Goal: Transaction & Acquisition: Download file/media

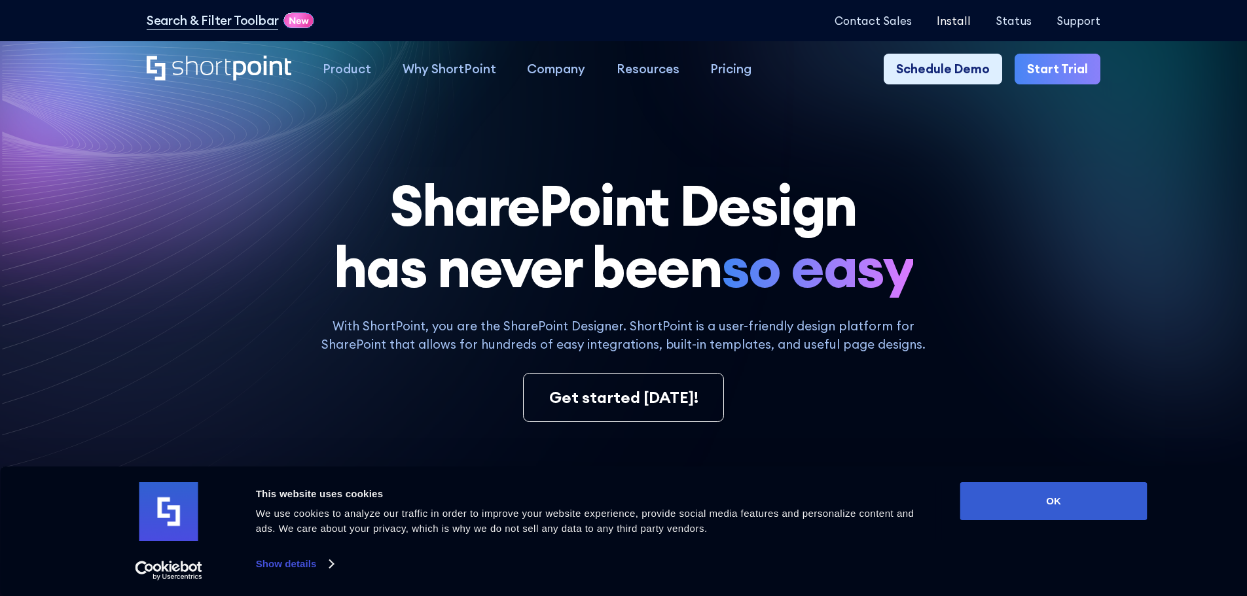
click at [968, 19] on p "Install" at bounding box center [954, 20] width 34 height 12
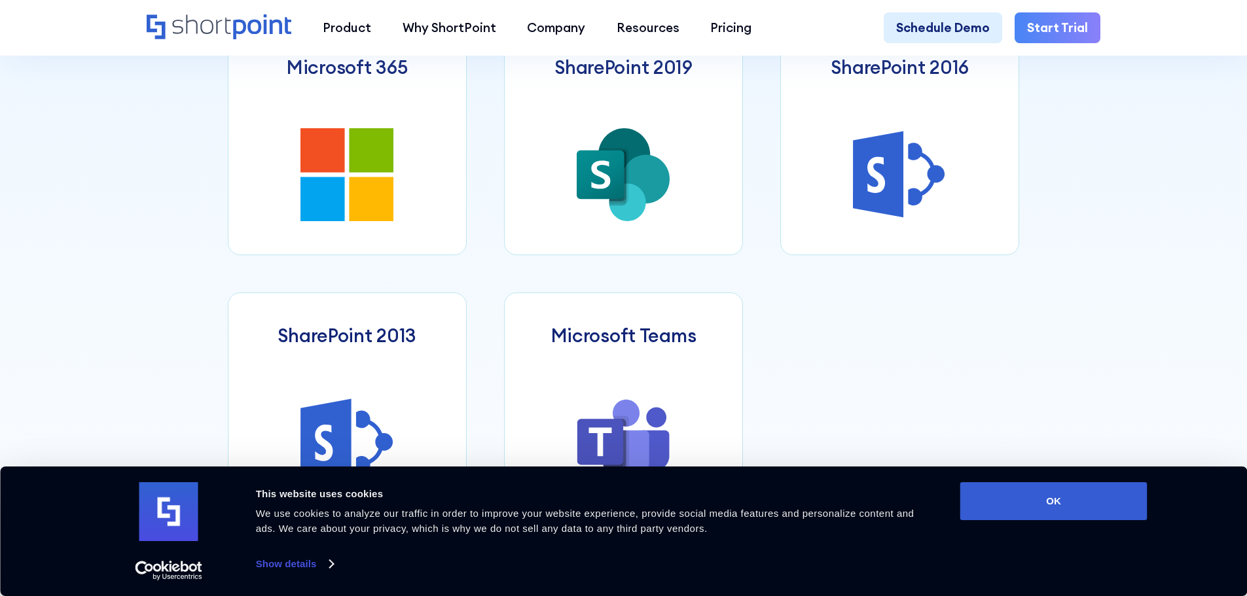
scroll to position [785, 0]
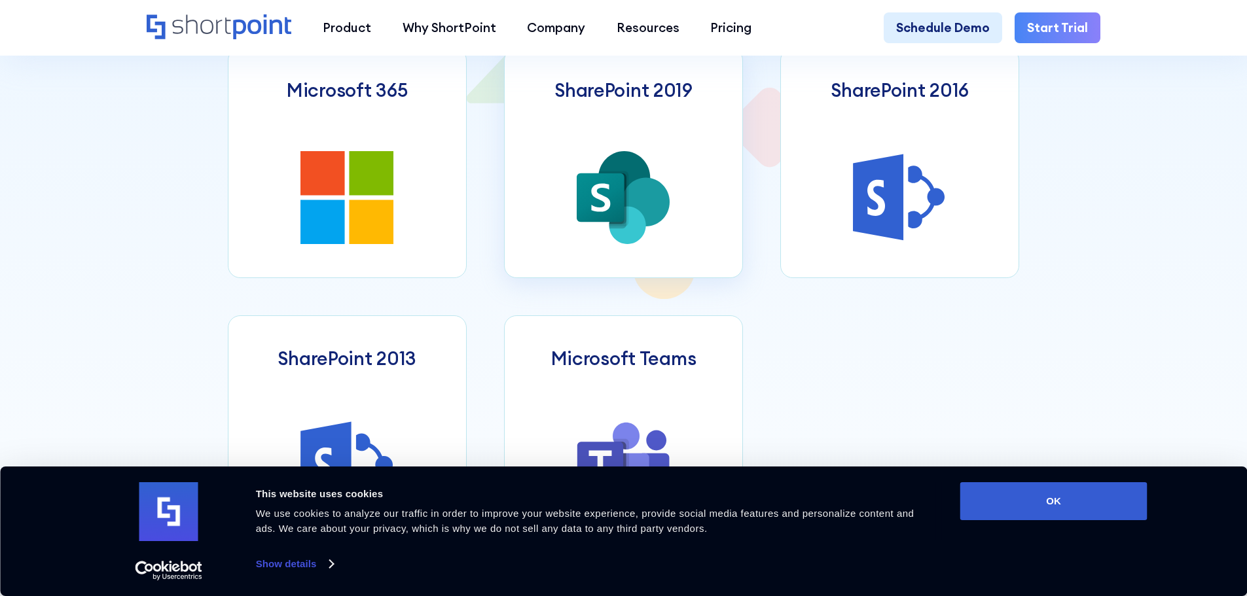
click at [664, 220] on icon at bounding box center [646, 201] width 48 height 49
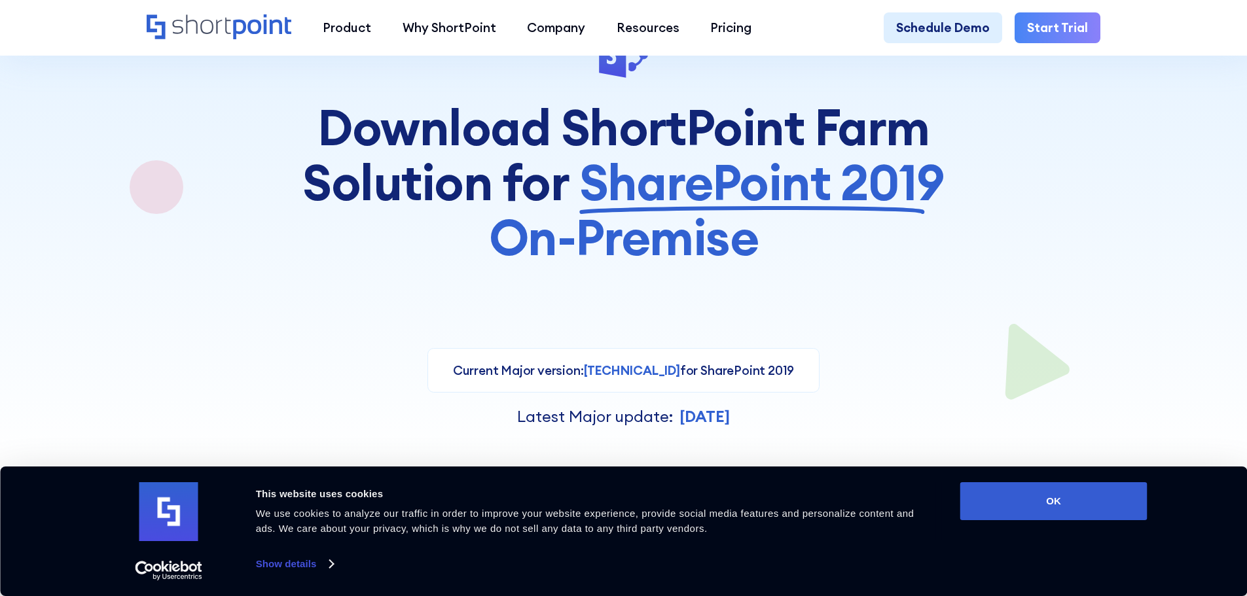
scroll to position [327, 0]
